Goal: Unclear

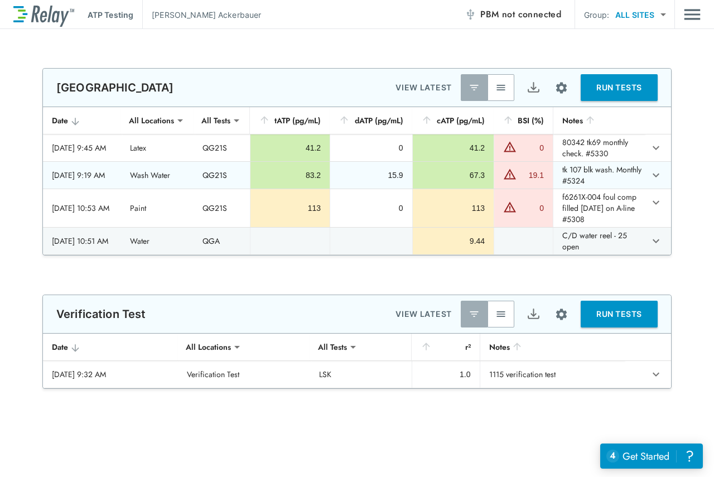
type input "**********"
type input "***"
click at [499, 86] on img "button" at bounding box center [501, 87] width 11 height 11
